Goal: Information Seeking & Learning: Check status

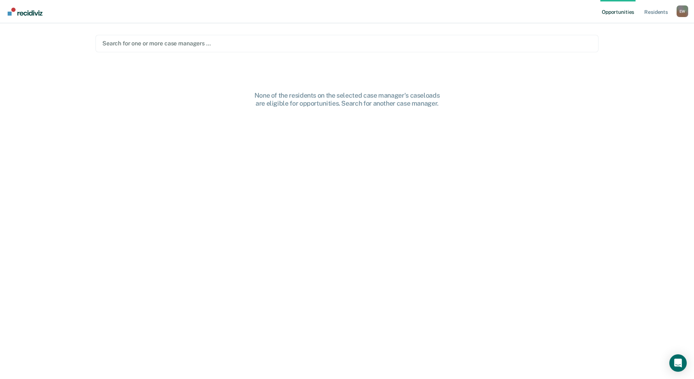
click at [200, 42] on div at bounding box center [346, 43] width 489 height 8
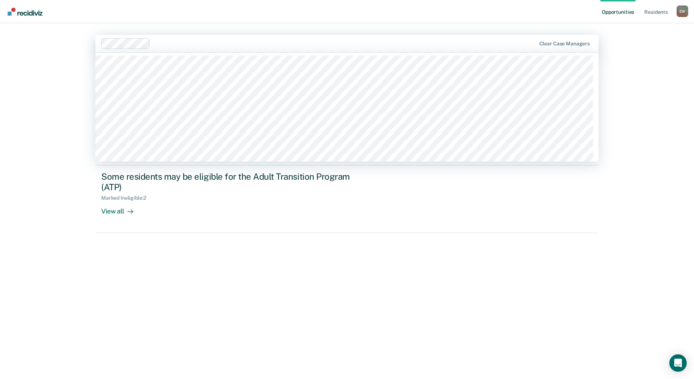
click at [222, 20] on nav "Opportunities Resident s [PERSON_NAME] [PERSON_NAME] Profile How it works Log O…" at bounding box center [347, 11] width 694 height 23
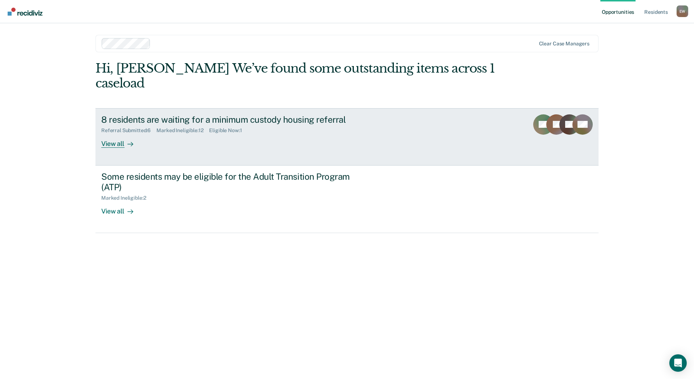
click at [188, 122] on div "8 residents are waiting for a minimum custody housing referral" at bounding box center [228, 119] width 255 height 11
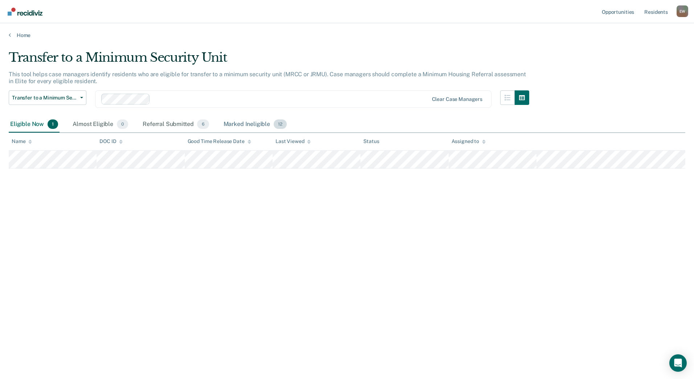
click at [257, 123] on div "Marked Ineligible 12" at bounding box center [255, 124] width 66 height 16
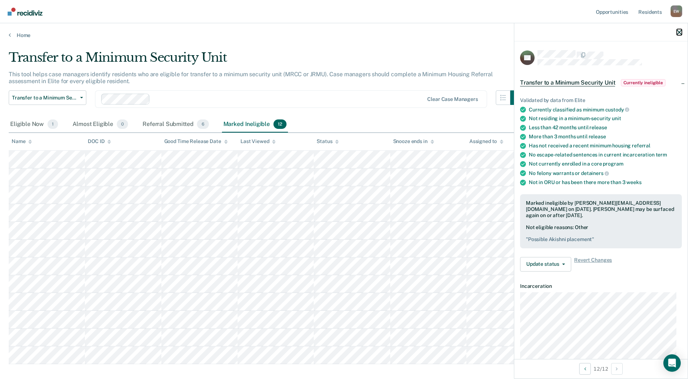
click at [678, 31] on icon "button" at bounding box center [679, 32] width 5 height 5
